Goal: Find specific page/section: Find specific page/section

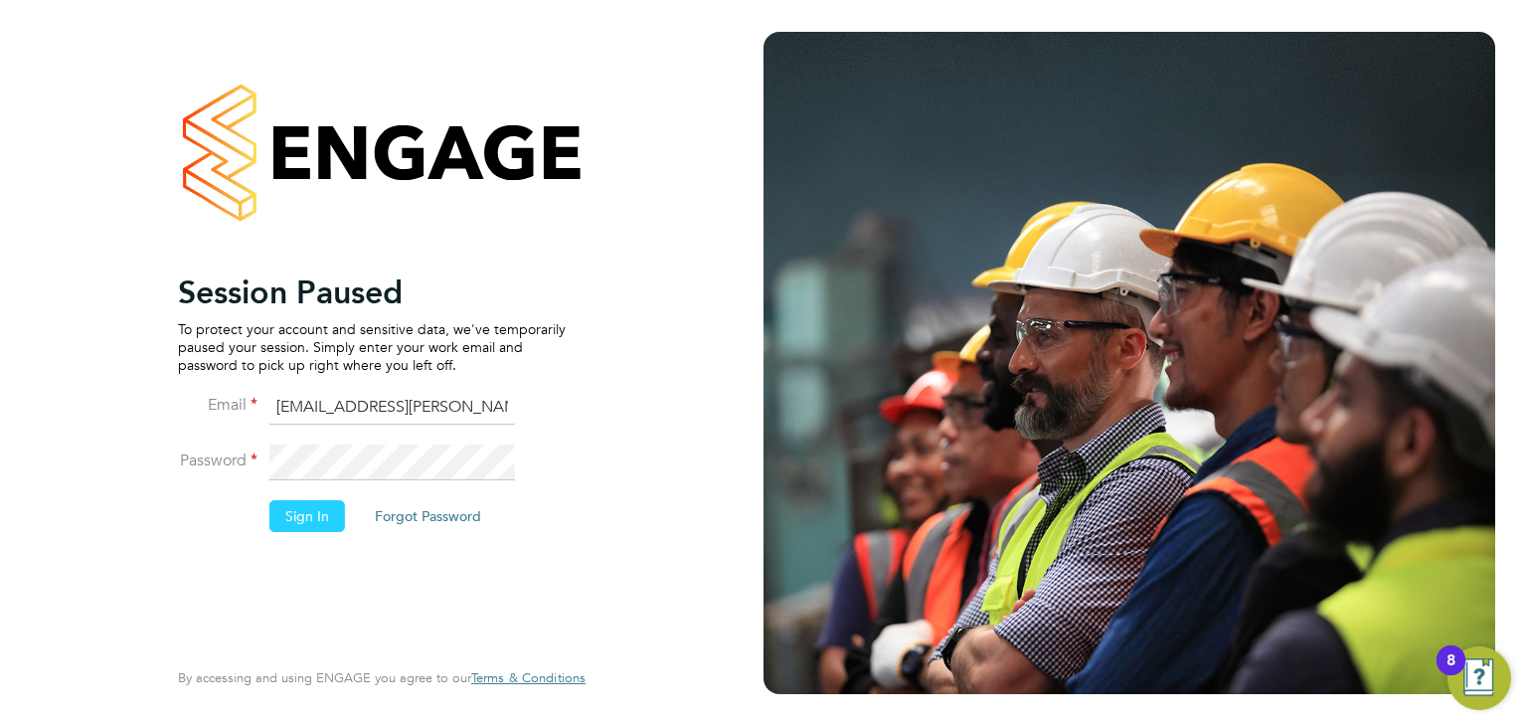
click at [297, 515] on button "Sign In" at bounding box center [307, 516] width 76 height 32
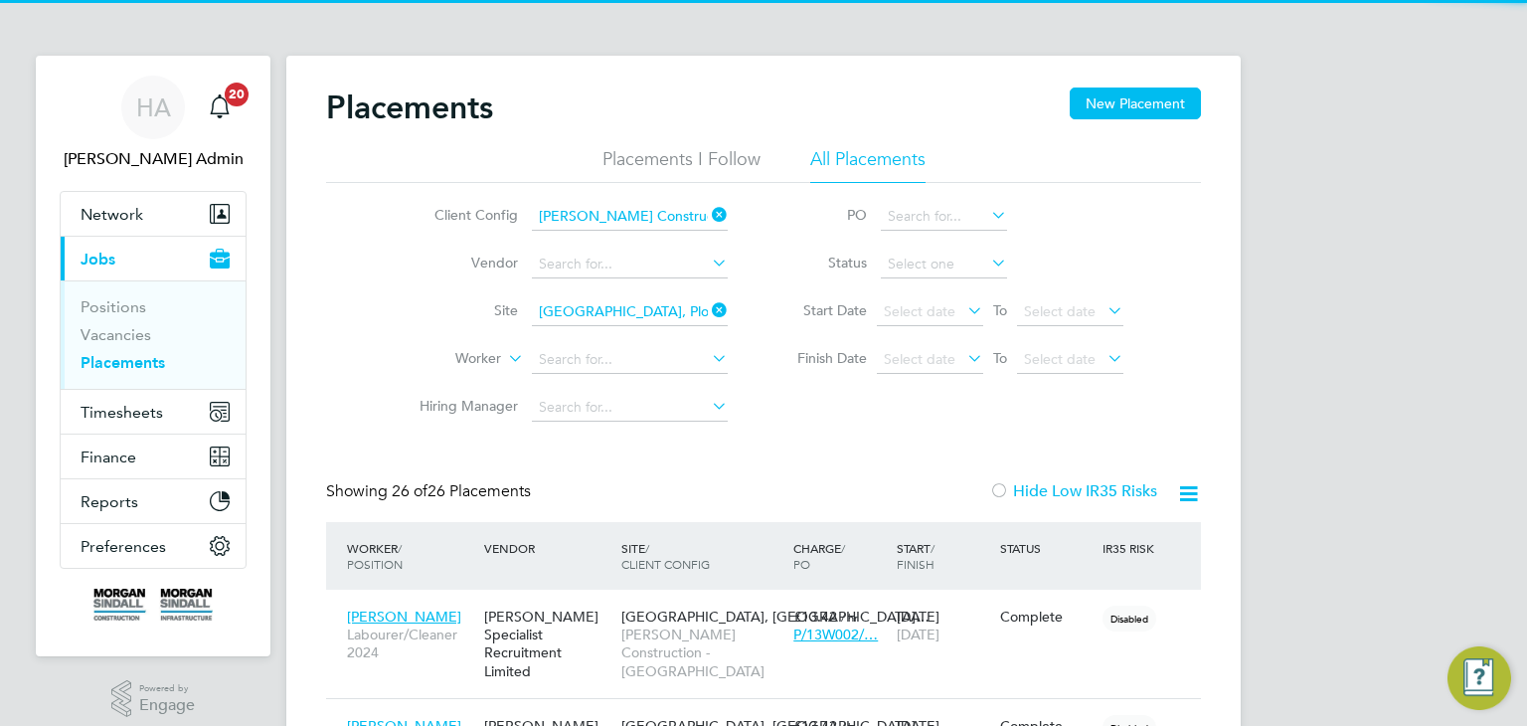
click at [141, 369] on link "Placements" at bounding box center [123, 362] width 84 height 19
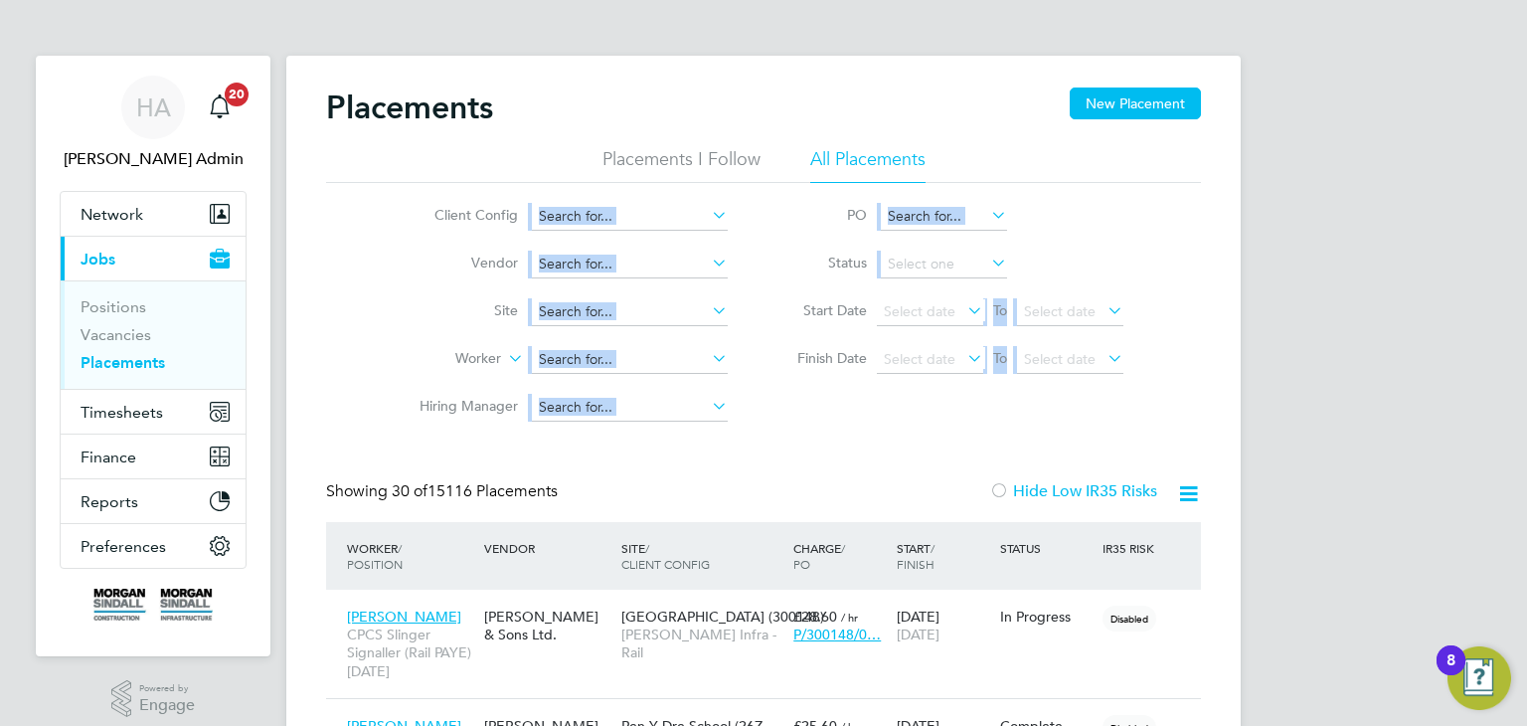
drag, startPoint x: 1513, startPoint y: 120, endPoint x: 1526, endPoint y: 215, distance: 95.3
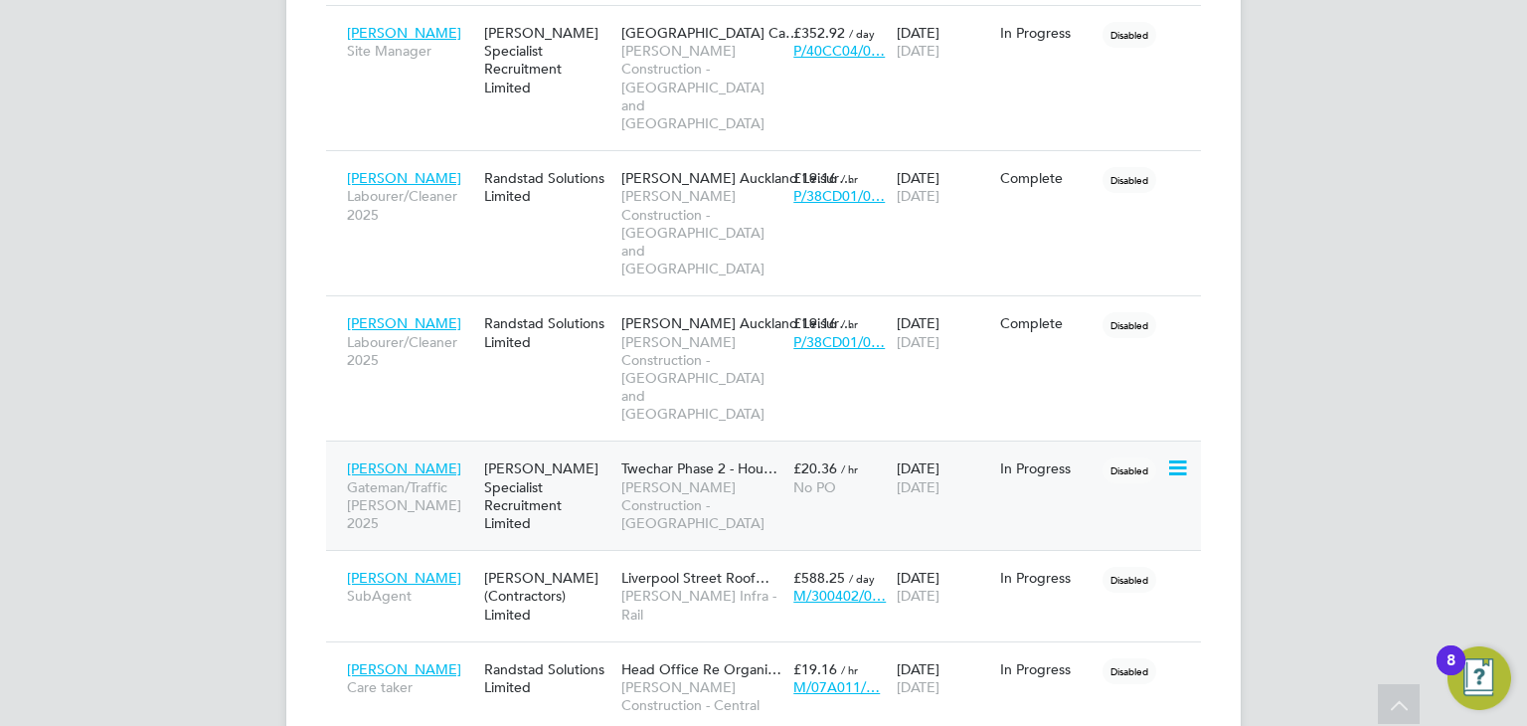
click at [720, 459] on span "Twechar Phase 2 - Hou…" at bounding box center [699, 468] width 156 height 18
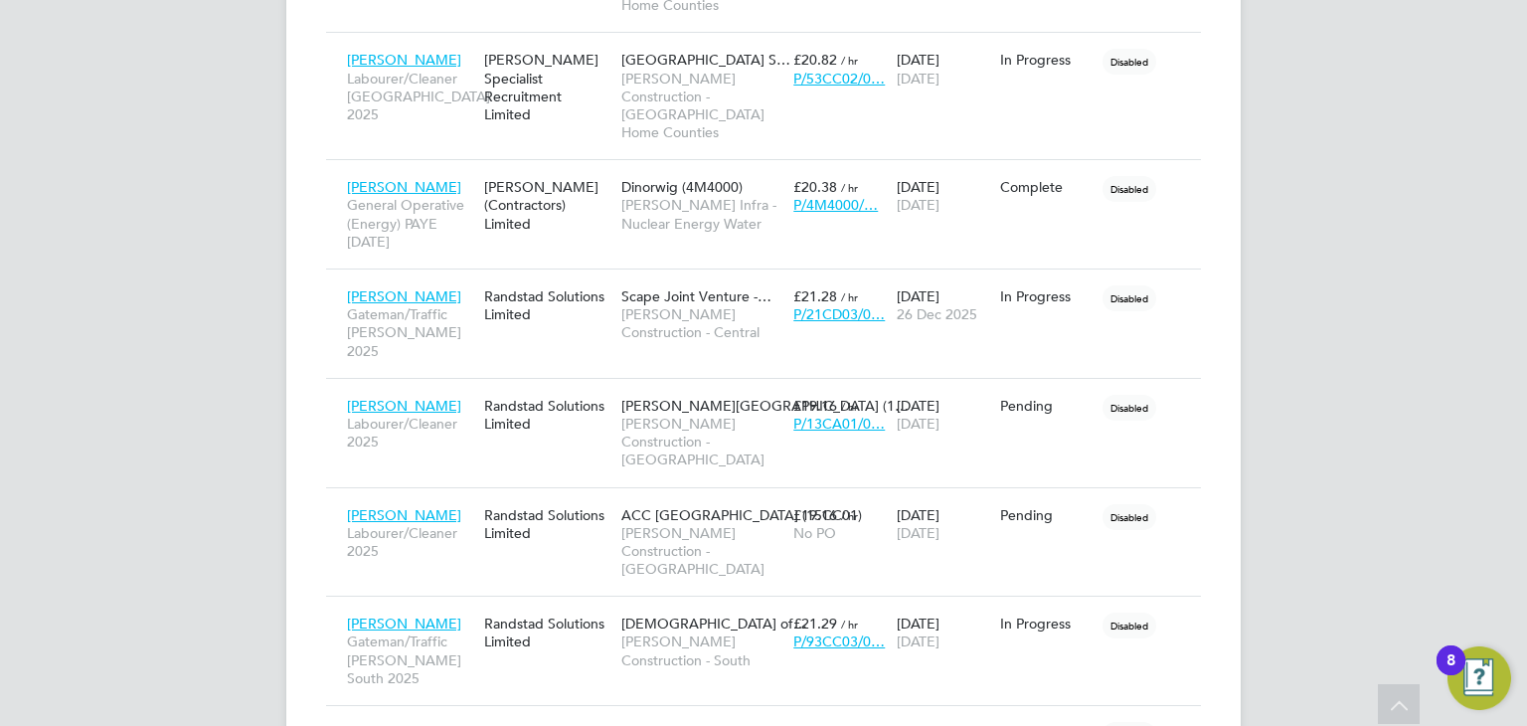
scroll to position [2931, 0]
